Goal: Browse casually: Explore the website without a specific task or goal

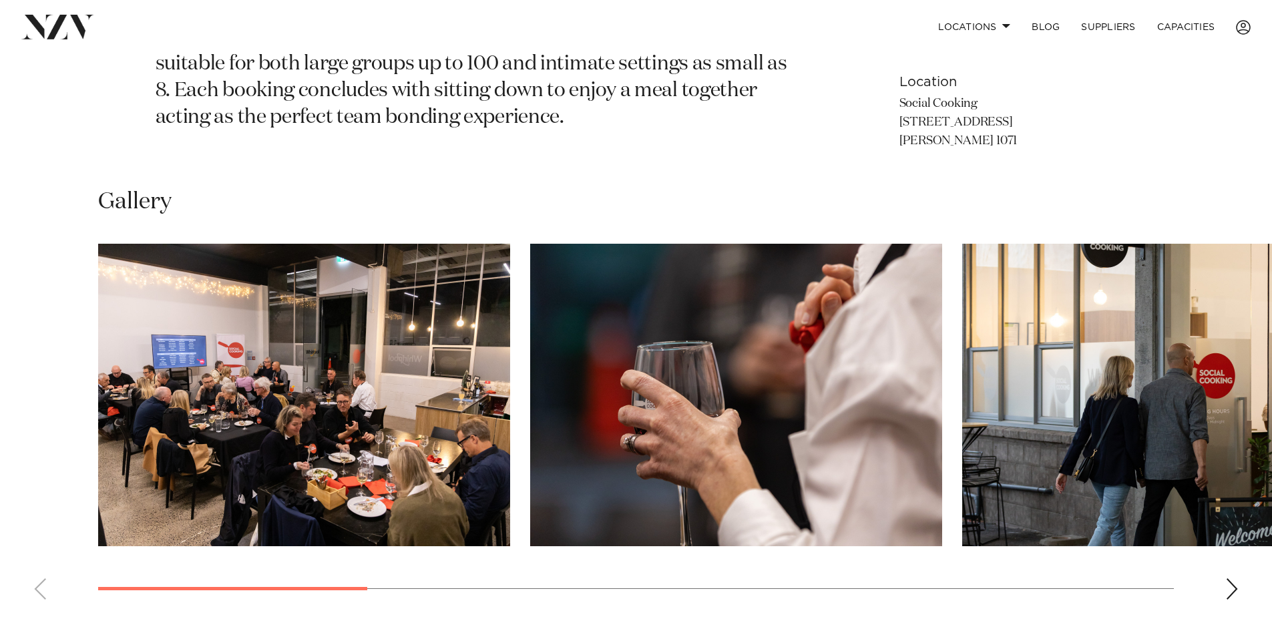
scroll to position [867, 0]
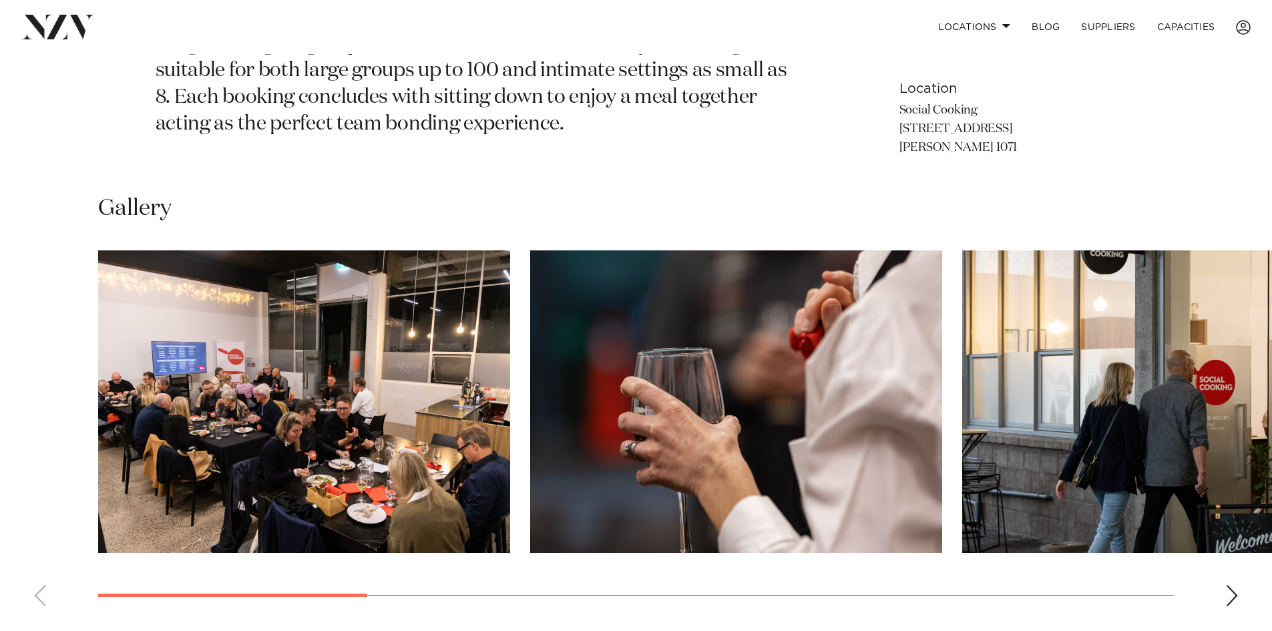
click at [1235, 597] on div "Next slide" at bounding box center [1231, 595] width 13 height 21
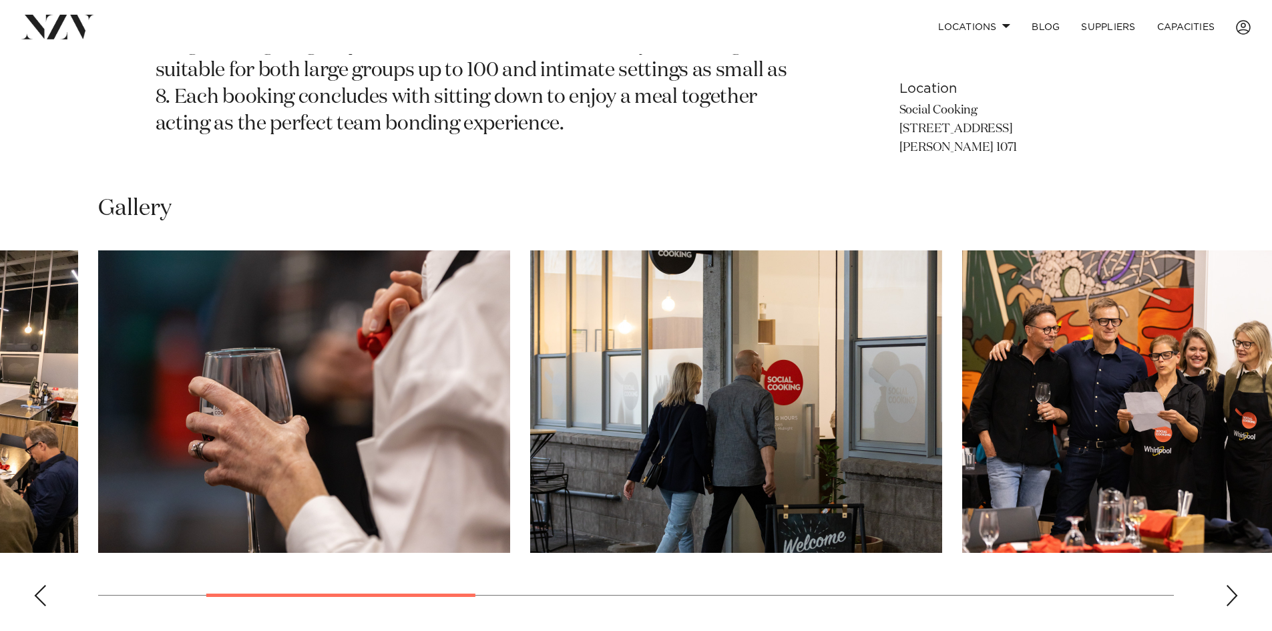
click at [1235, 597] on div "Next slide" at bounding box center [1231, 595] width 13 height 21
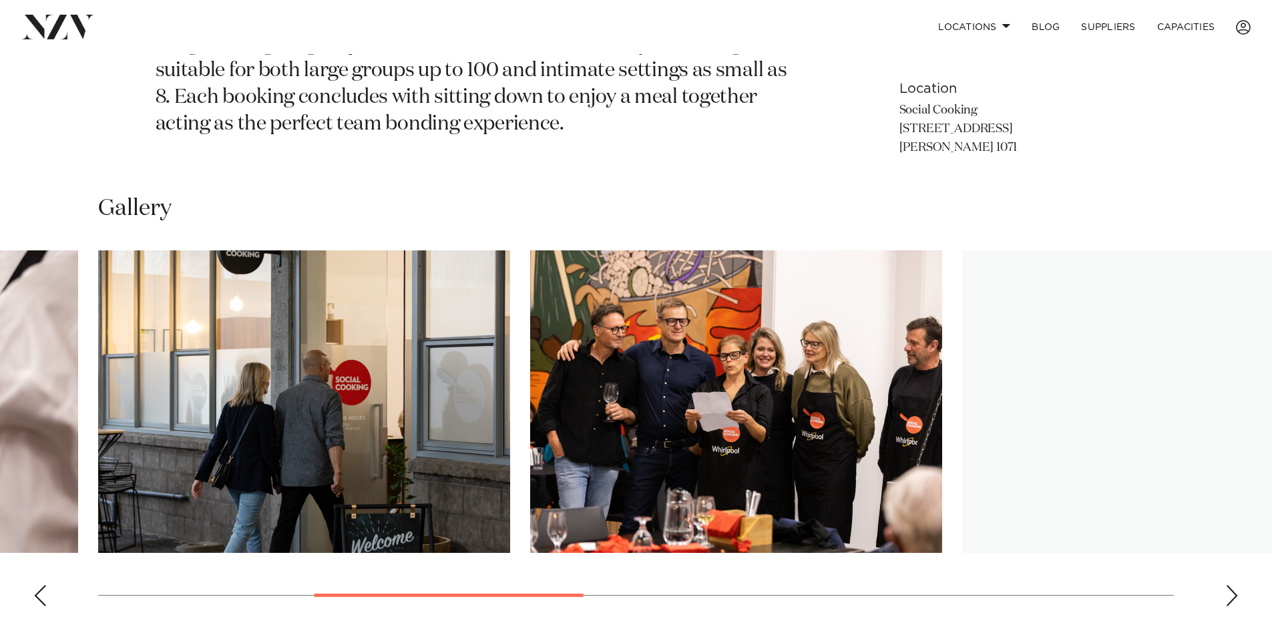
click at [1235, 597] on div "Next slide" at bounding box center [1231, 595] width 13 height 21
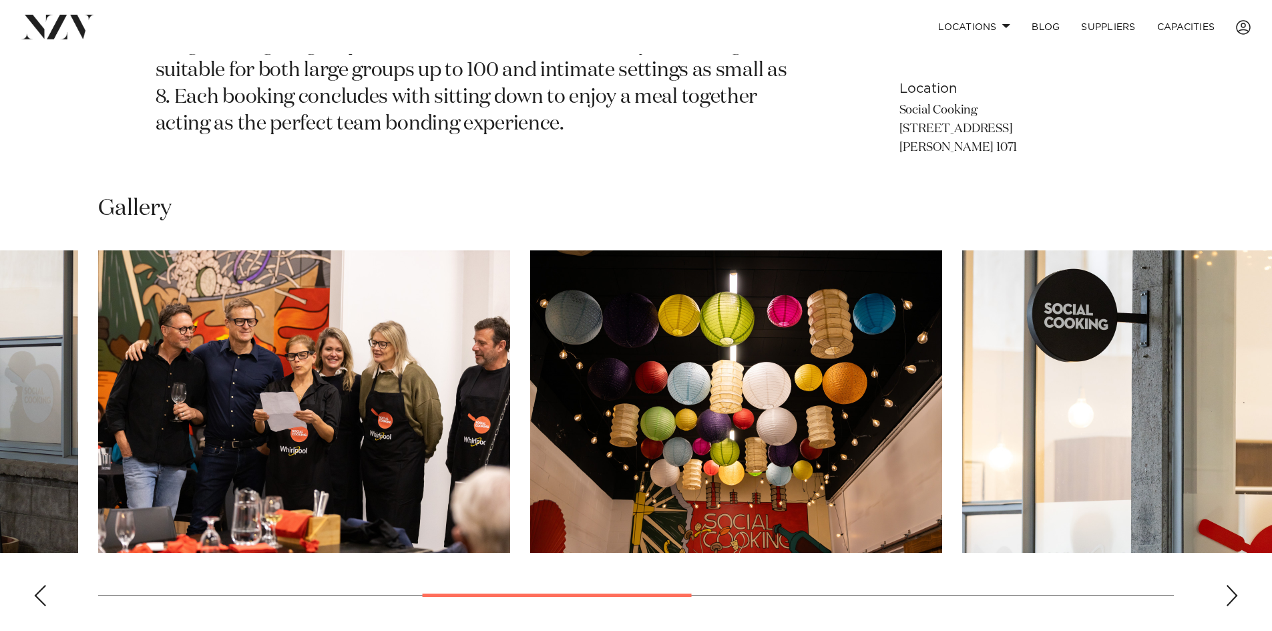
click at [1234, 593] on div "Next slide" at bounding box center [1231, 595] width 13 height 21
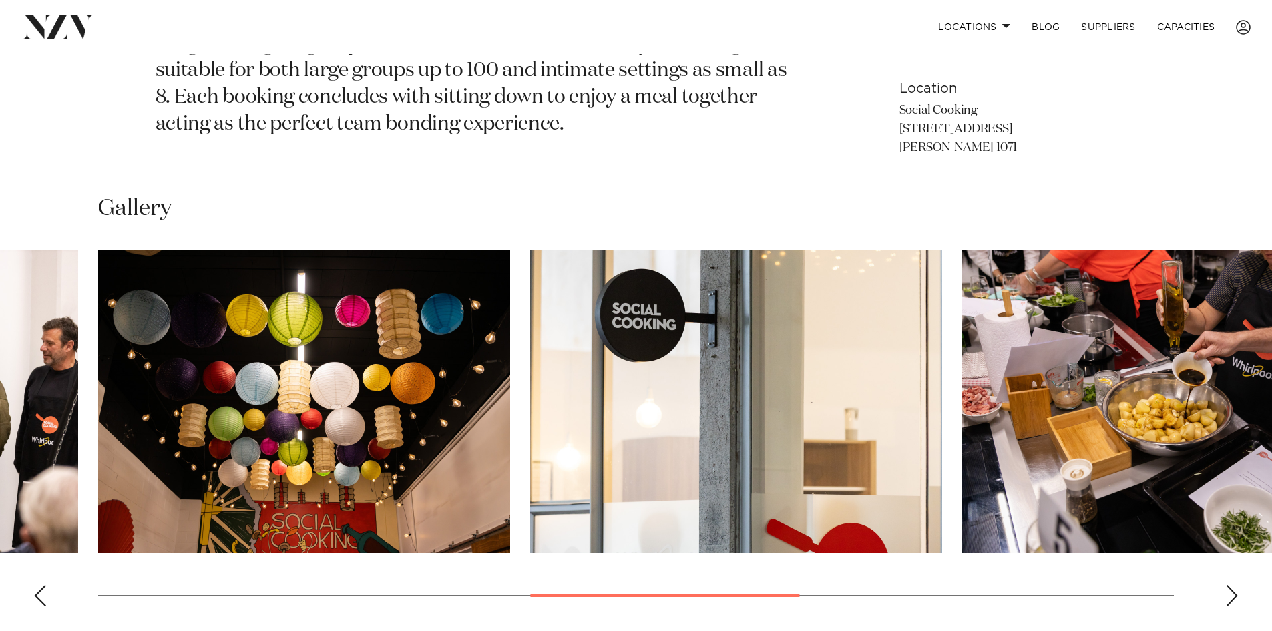
click at [1234, 593] on div "Next slide" at bounding box center [1231, 595] width 13 height 21
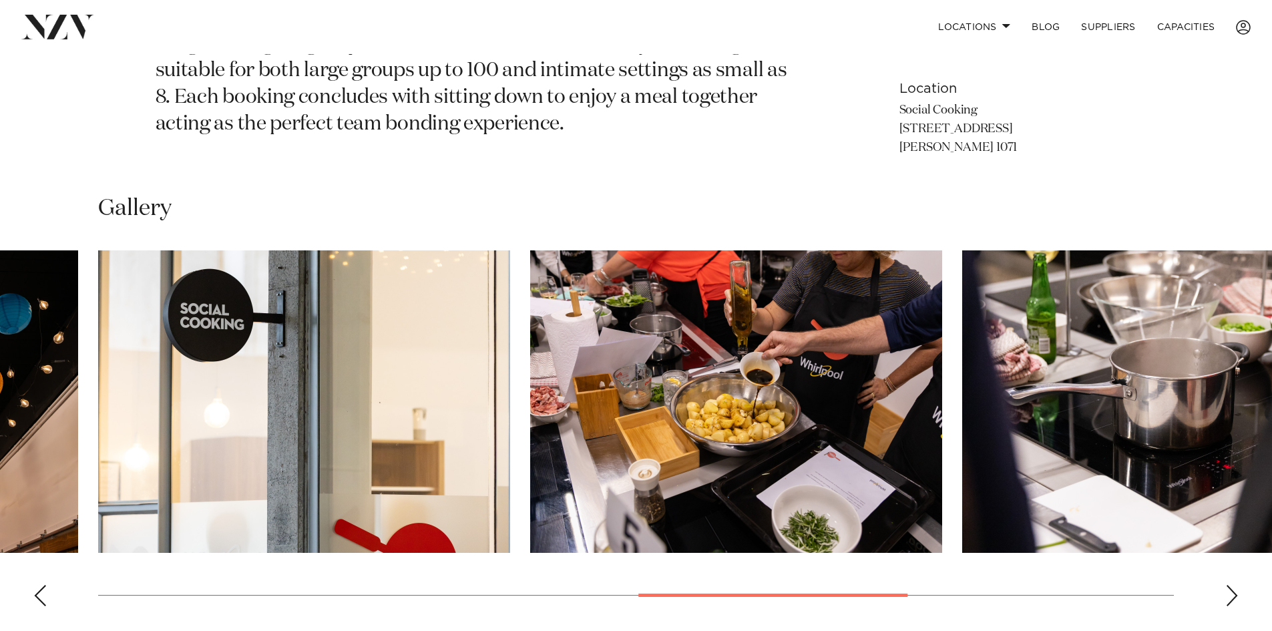
click at [1234, 592] on div "Next slide" at bounding box center [1231, 595] width 13 height 21
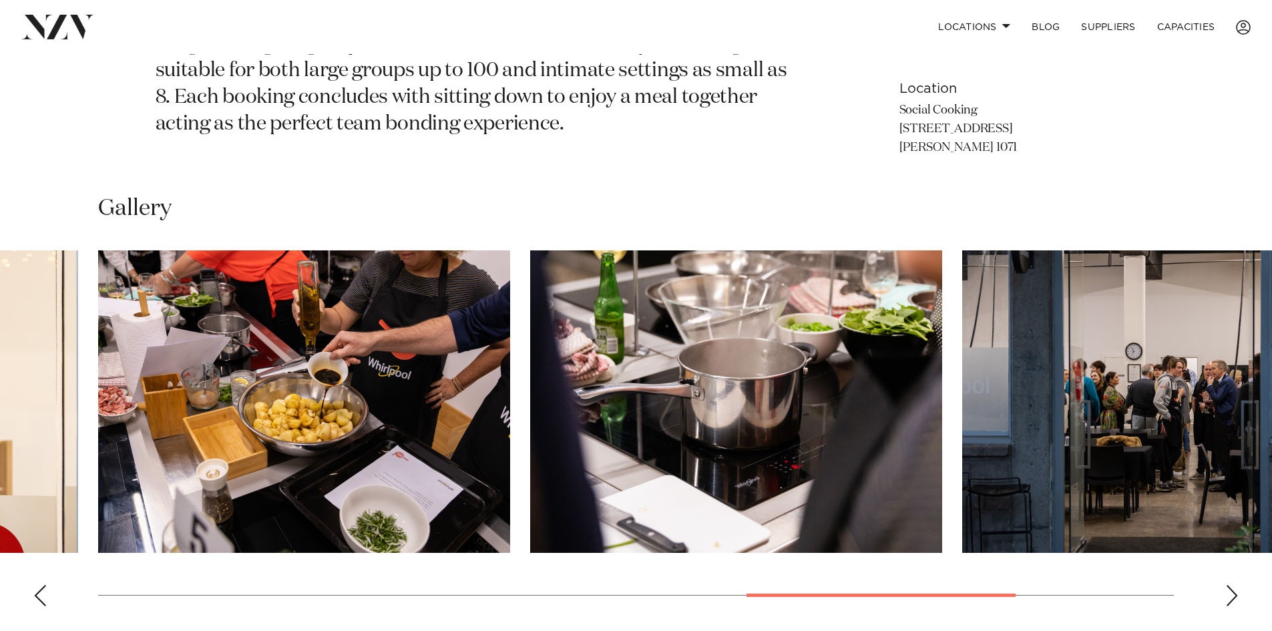
click at [1234, 592] on div "Next slide" at bounding box center [1231, 595] width 13 height 21
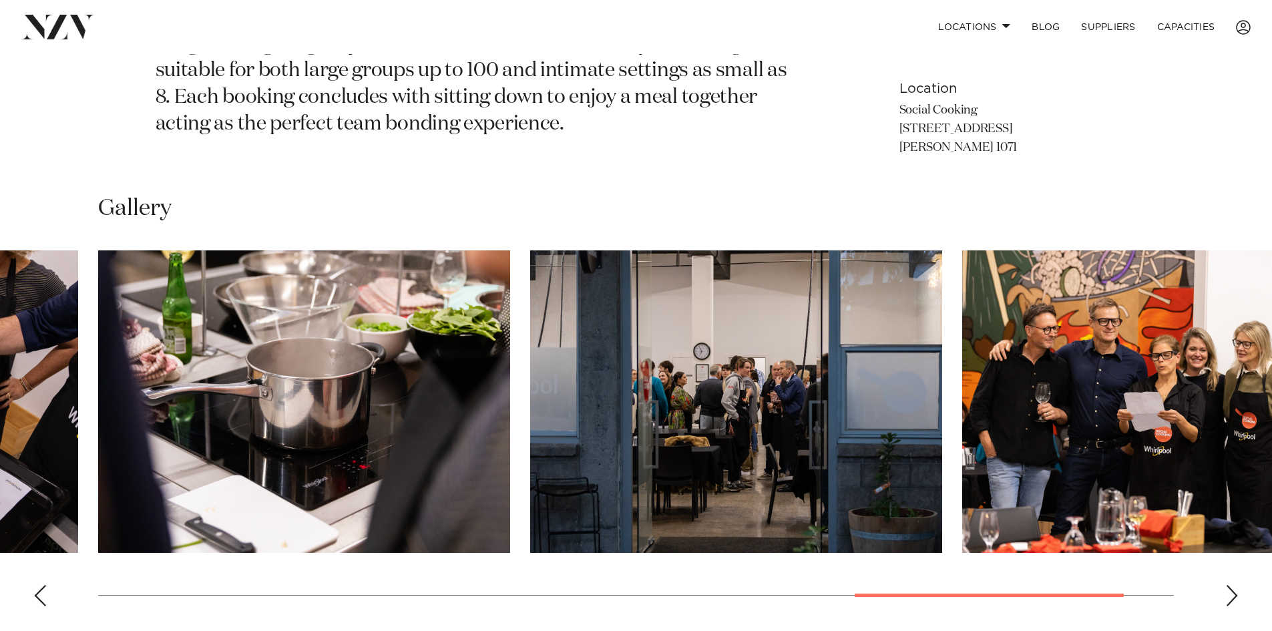
click at [1234, 592] on div "Next slide" at bounding box center [1231, 595] width 13 height 21
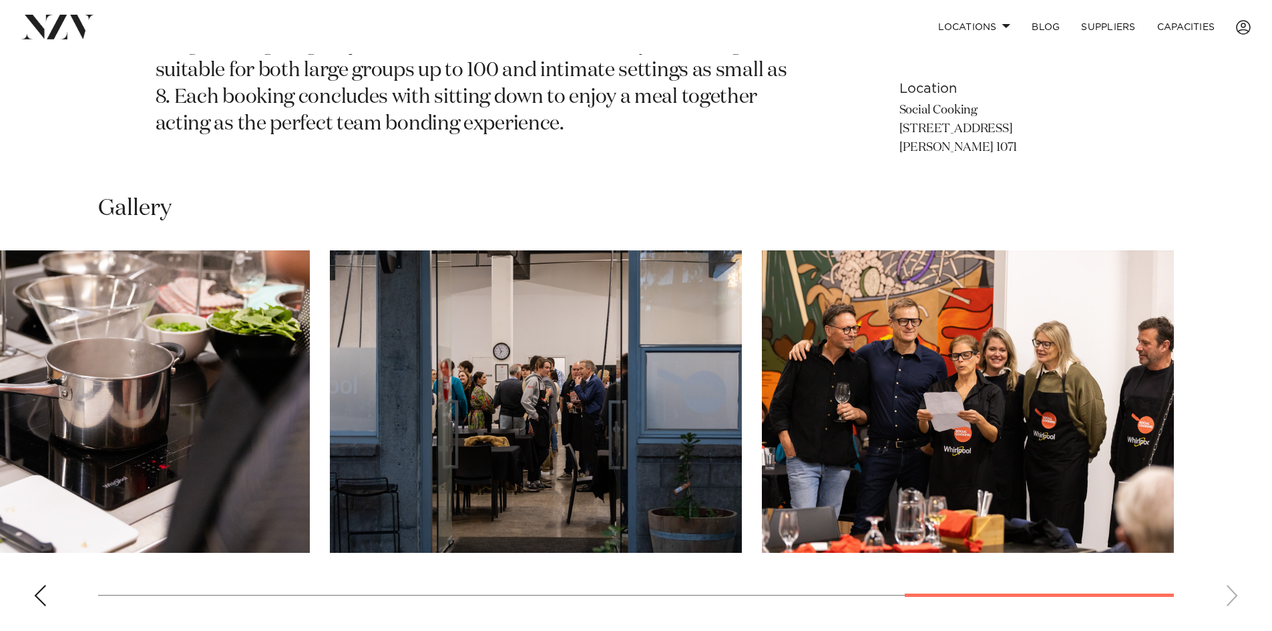
click at [1234, 592] on swiper-container at bounding box center [636, 433] width 1272 height 367
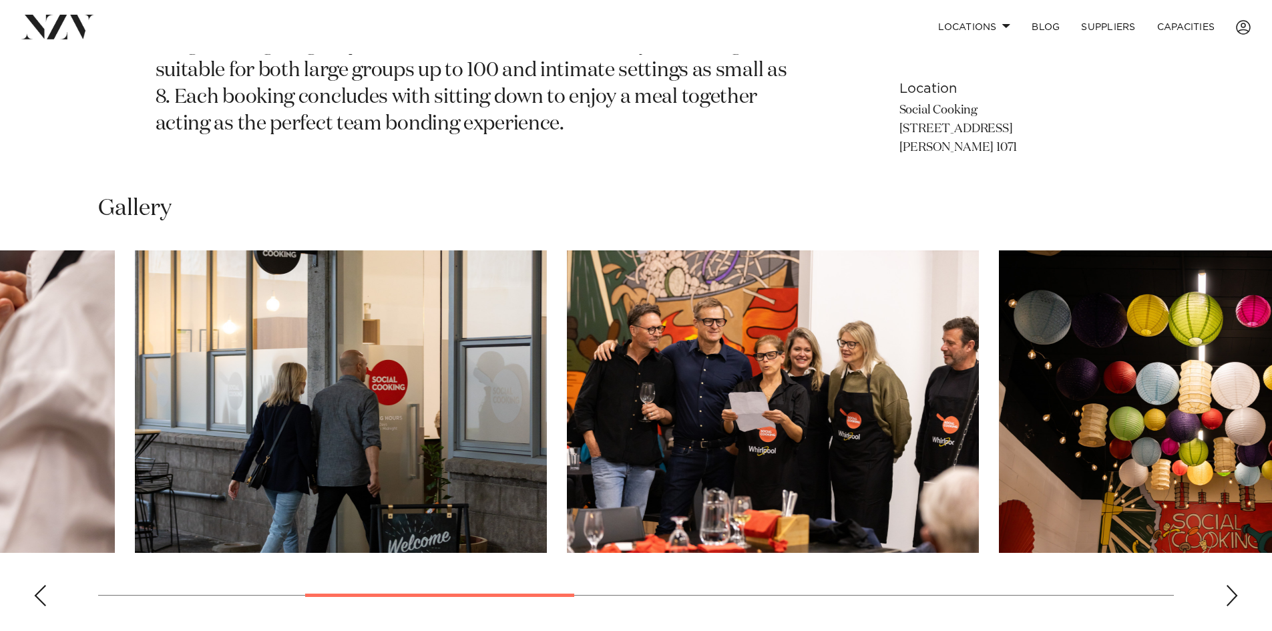
click at [568, 563] on swiper-container at bounding box center [636, 433] width 1272 height 367
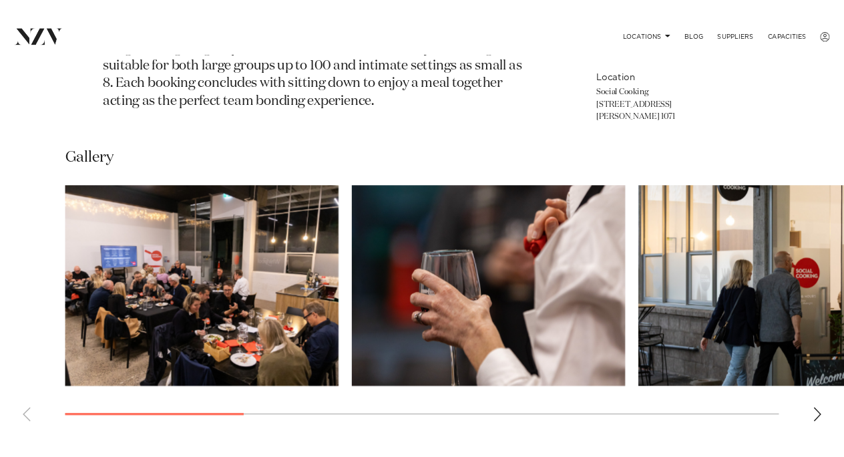
scroll to position [666, 0]
